Goal: Transaction & Acquisition: Purchase product/service

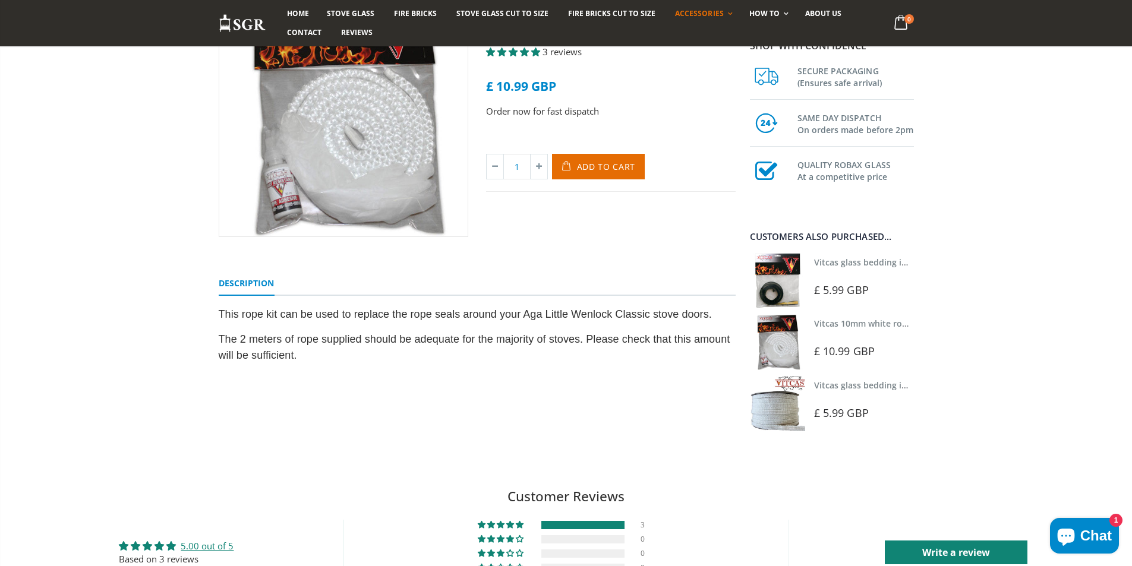
scroll to position [91, 0]
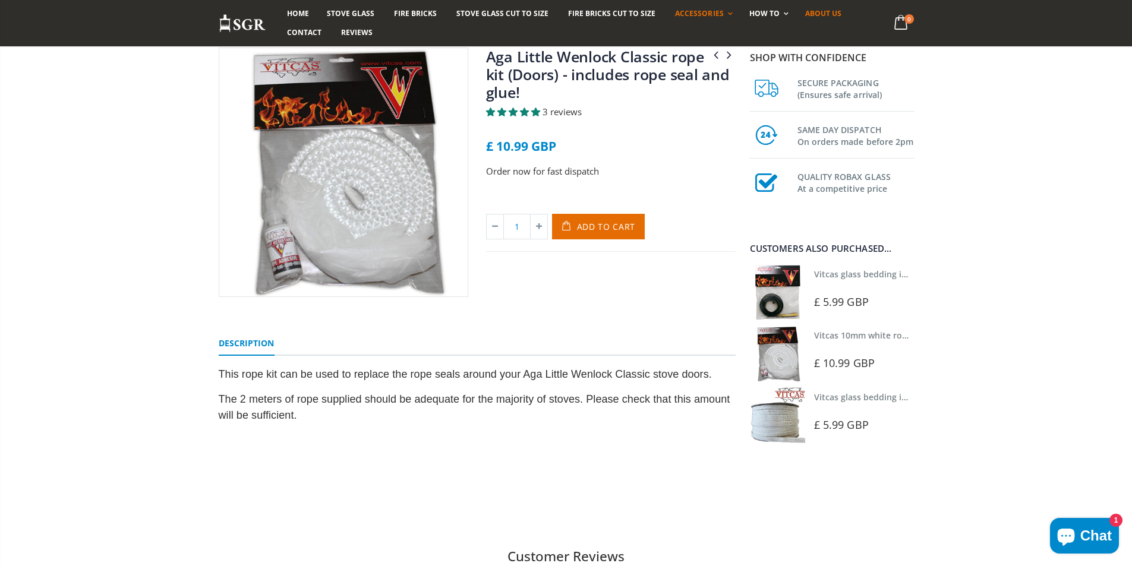
drag, startPoint x: 816, startPoint y: 13, endPoint x: 793, endPoint y: 5, distance: 24.4
click at [816, 12] on span "About us" at bounding box center [823, 13] width 36 height 10
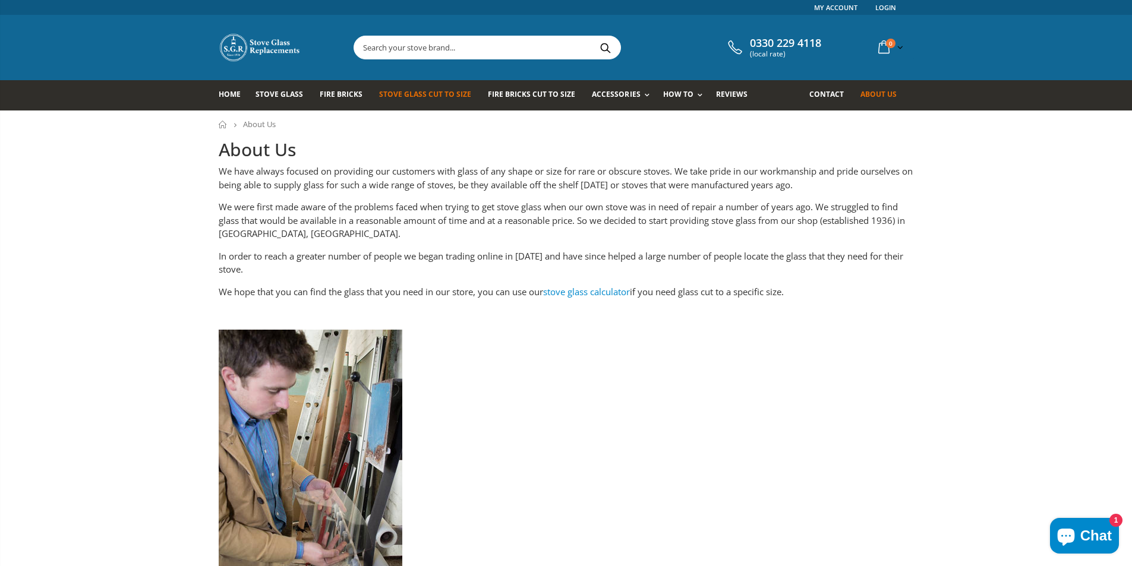
click at [402, 93] on span "Stove Glass Cut To Size" at bounding box center [425, 94] width 92 height 10
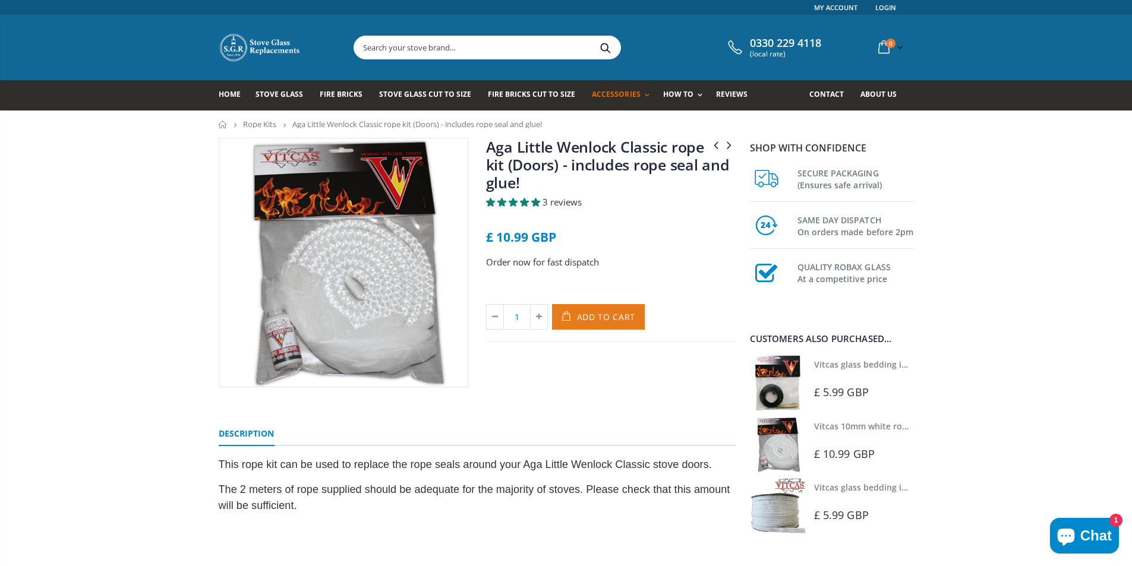
click at [600, 314] on span "Add to Cart" at bounding box center [606, 316] width 59 height 11
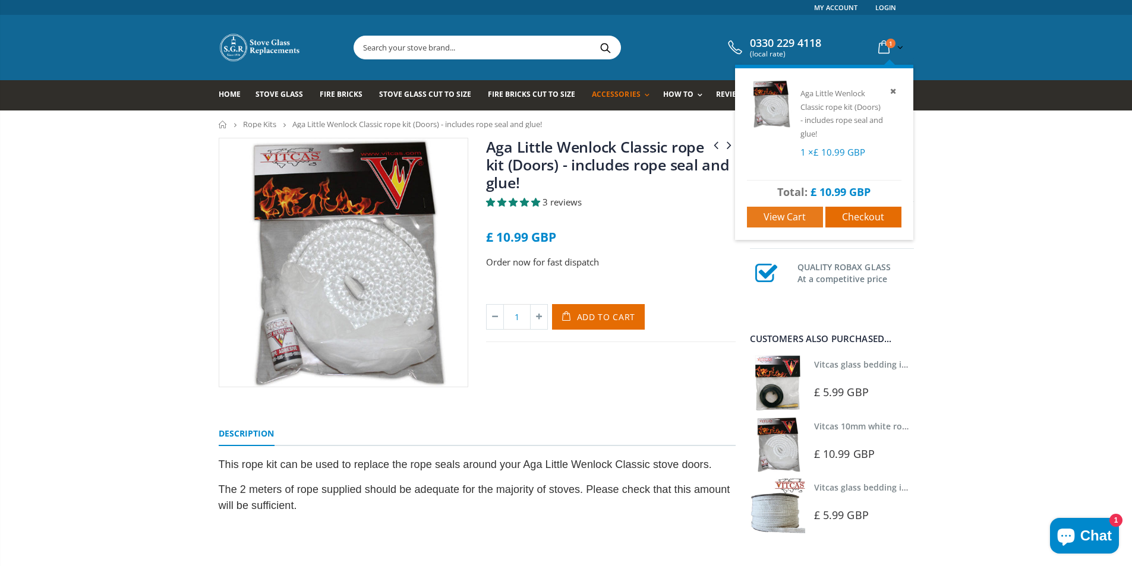
click at [798, 212] on span "View cart" at bounding box center [785, 216] width 42 height 13
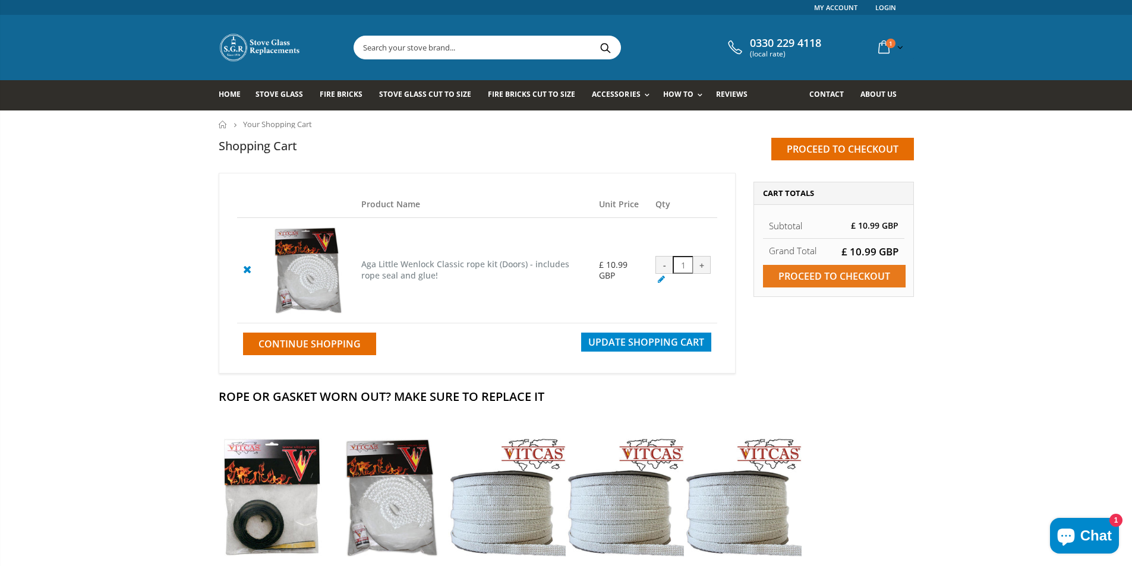
click at [840, 274] on input "Proceed to checkout" at bounding box center [834, 276] width 143 height 23
